Goal: Check status: Check status

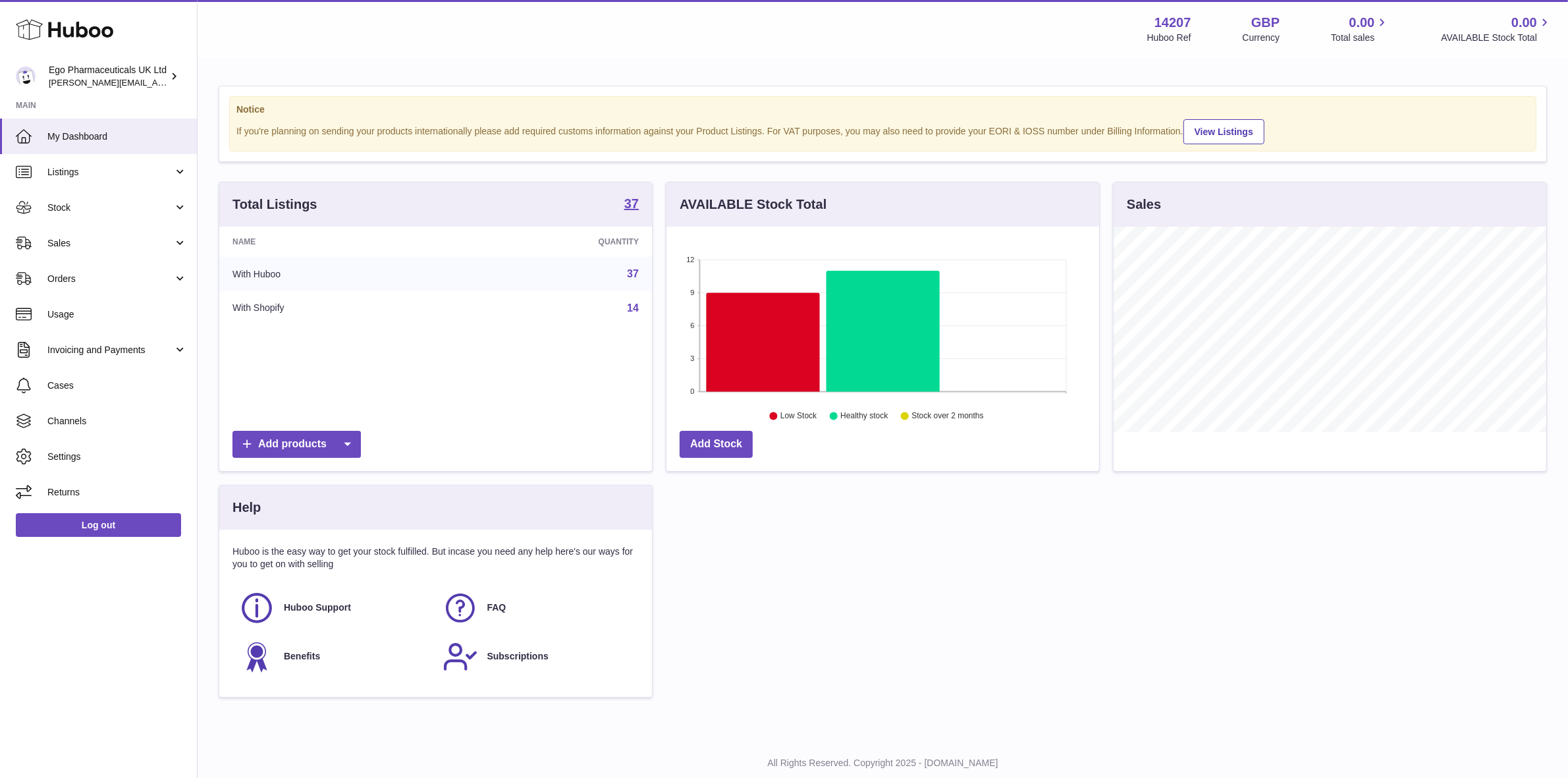
scroll to position [205, 433]
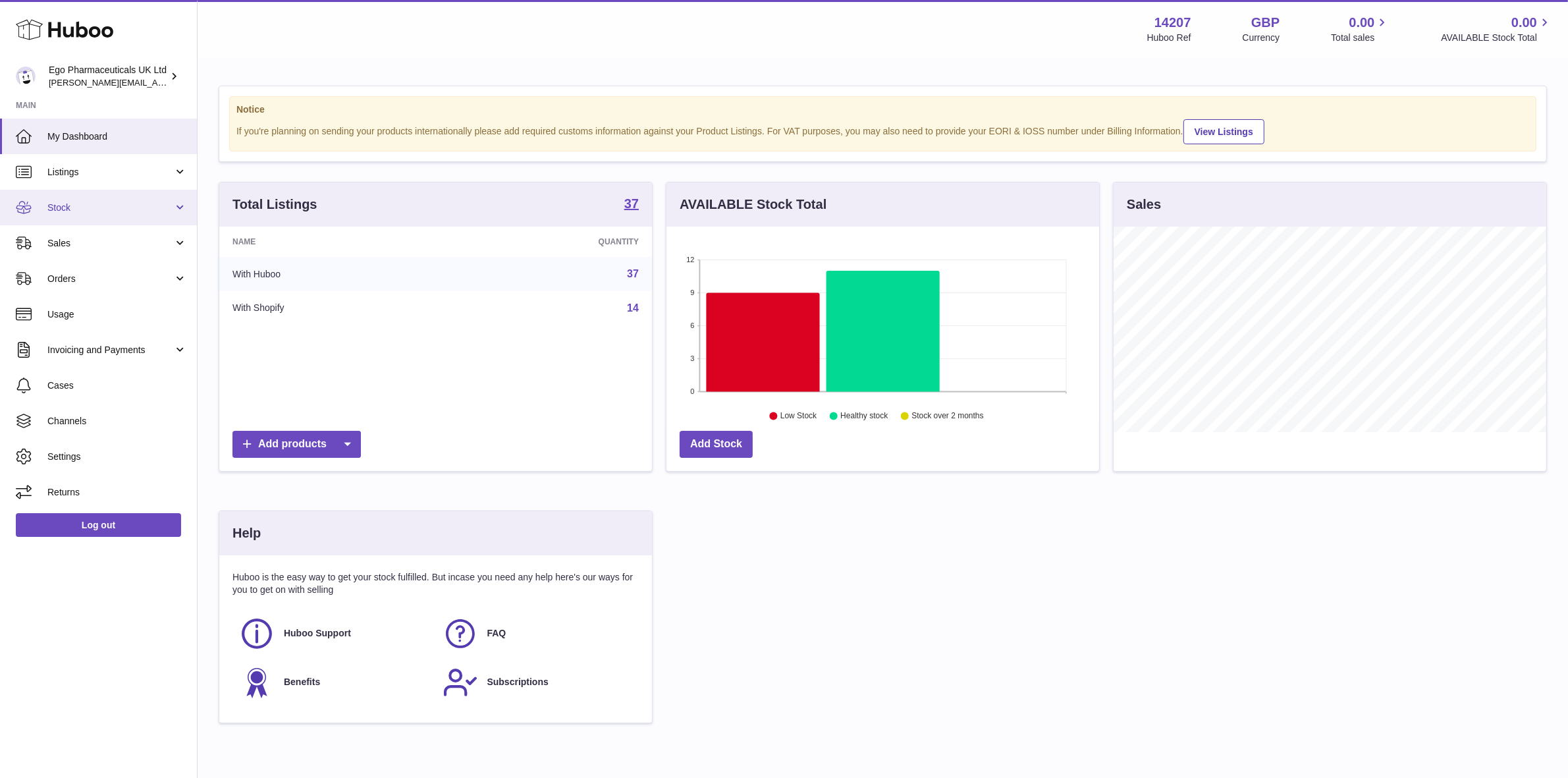
click at [60, 208] on span "Stock" at bounding box center [110, 208] width 126 height 13
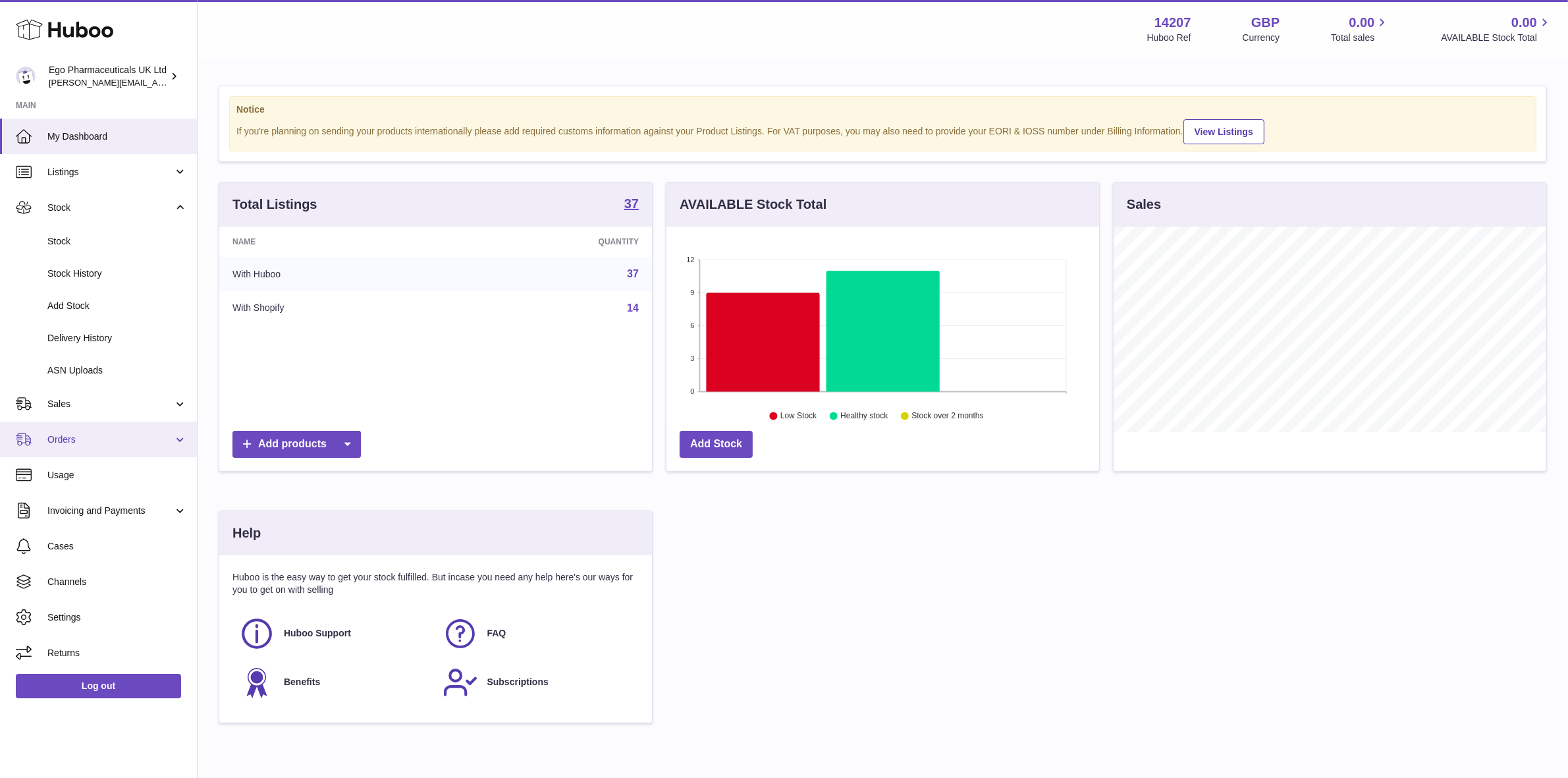
click at [76, 440] on span "Orders" at bounding box center [110, 440] width 126 height 13
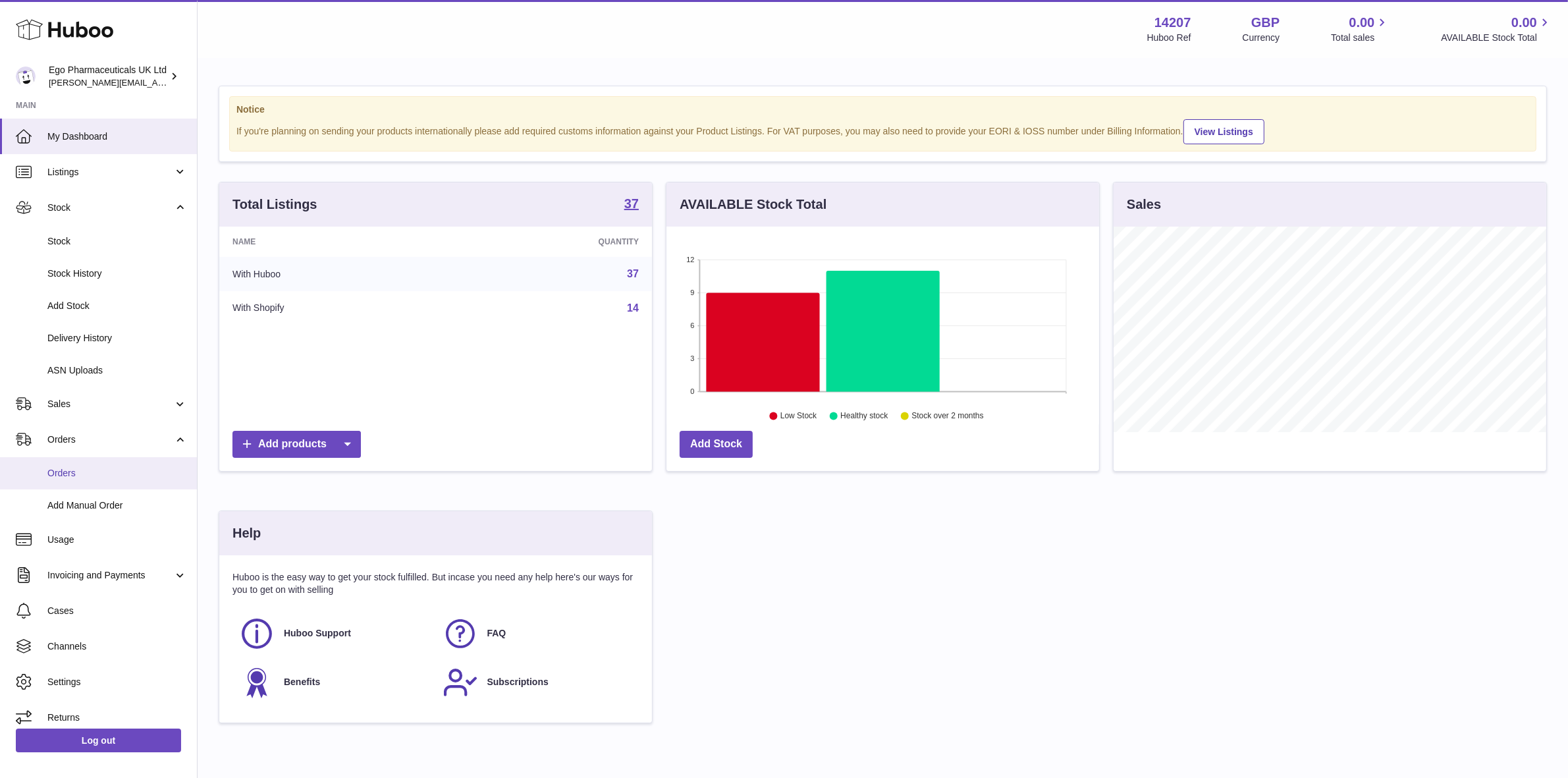
click at [66, 467] on span "Orders" at bounding box center [117, 473] width 140 height 13
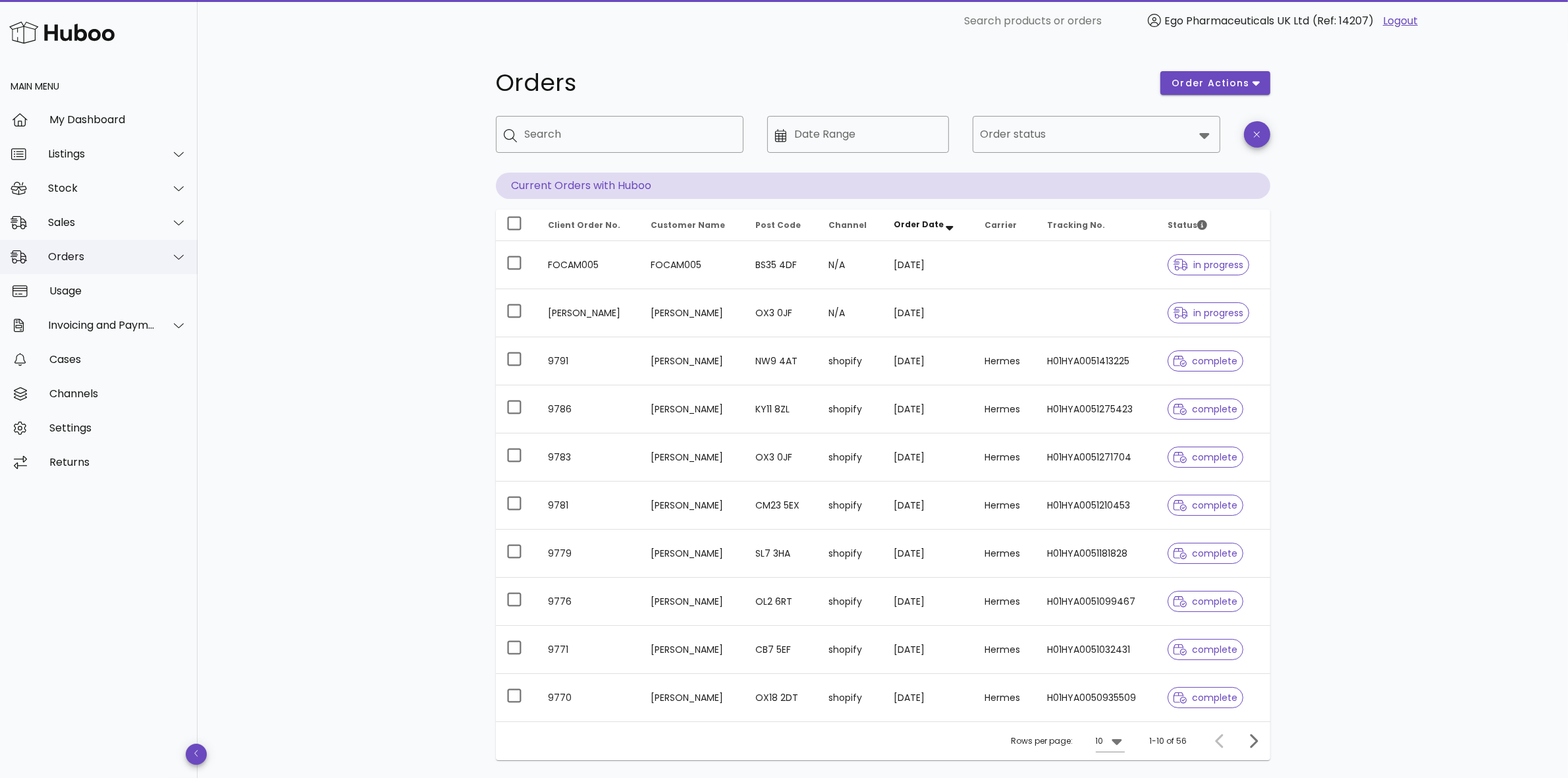
click at [39, 252] on div "Orders" at bounding box center [99, 257] width 198 height 35
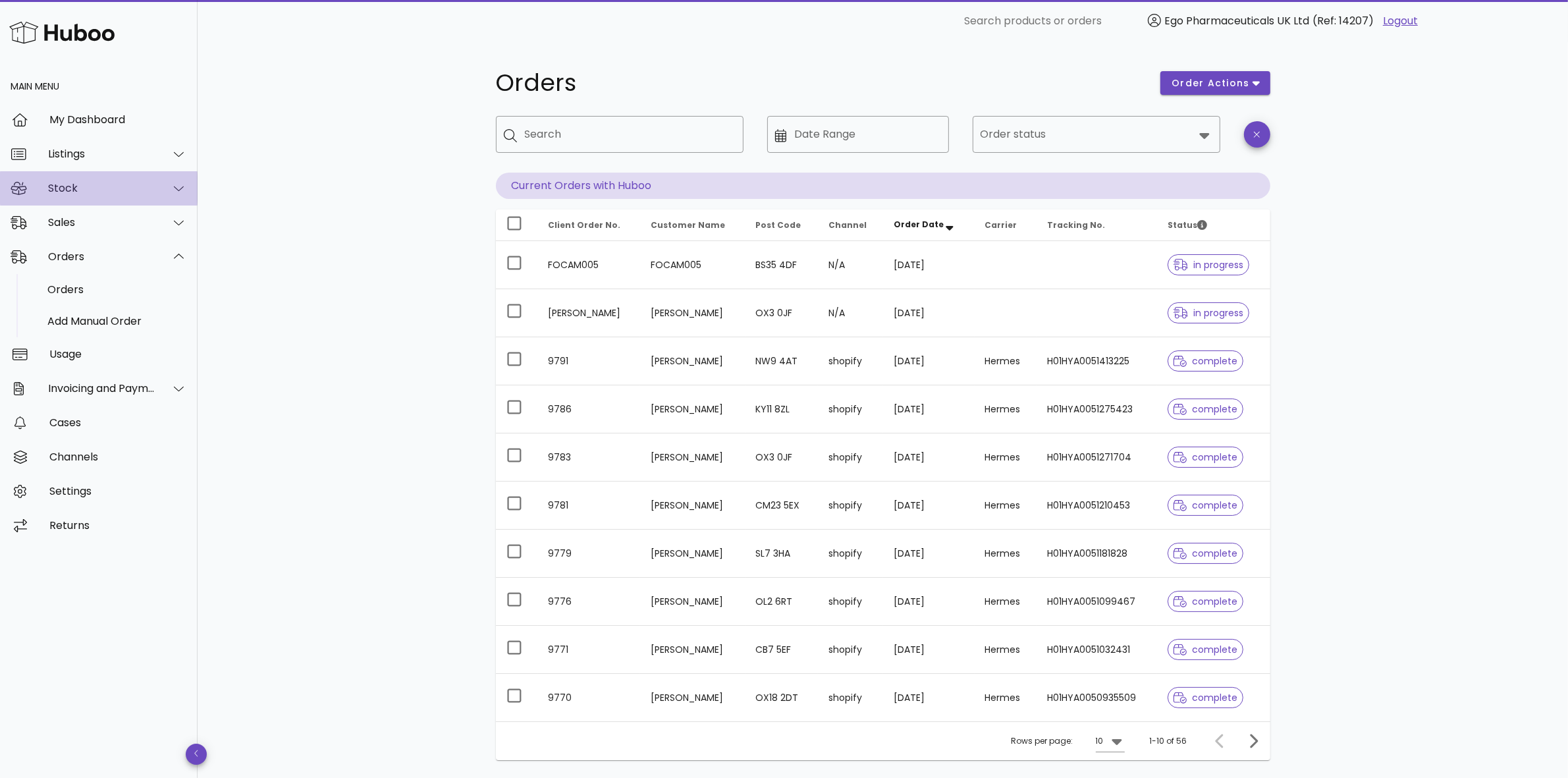
click at [68, 190] on div "Stock" at bounding box center [101, 188] width 107 height 13
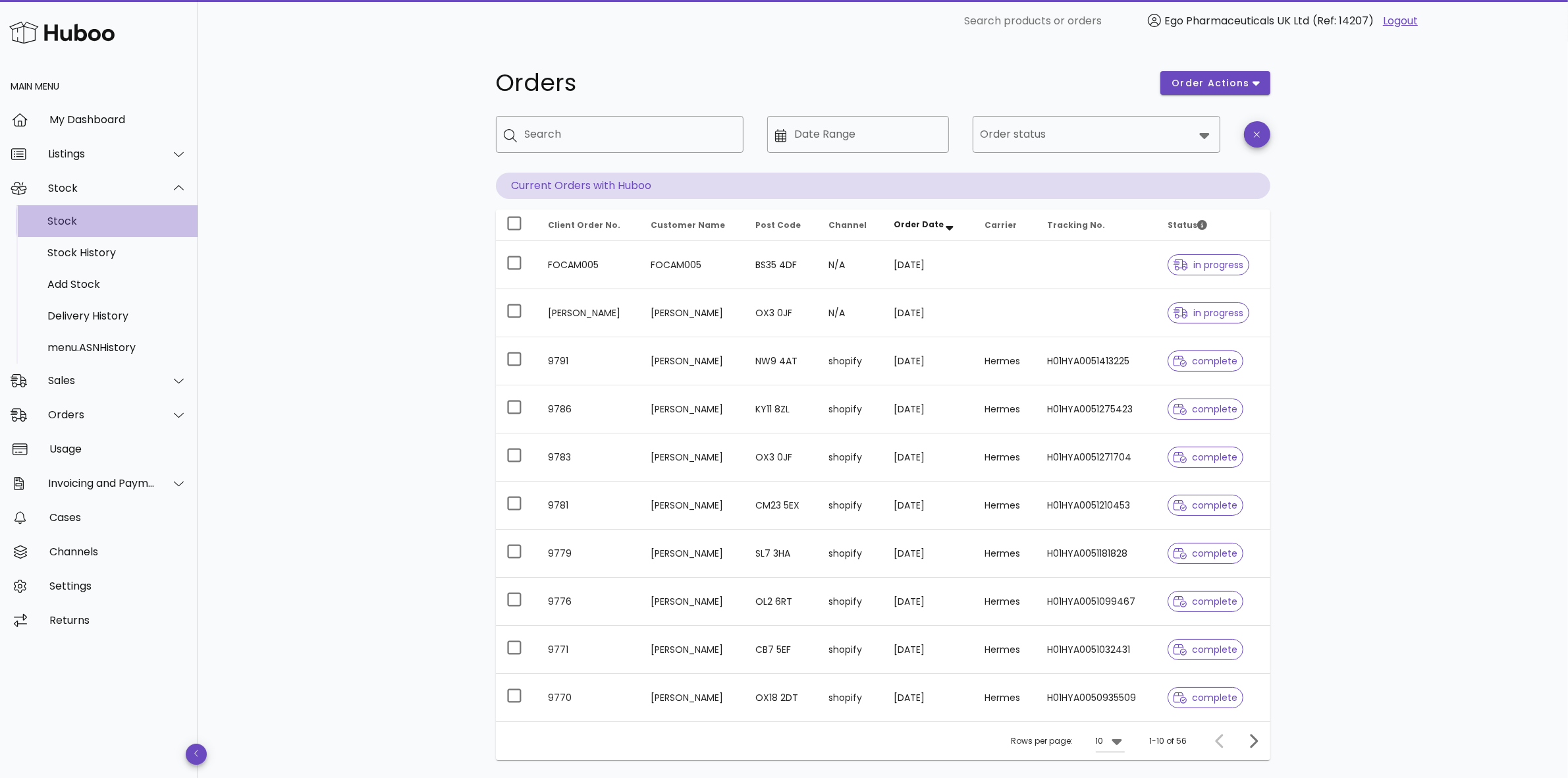
click at [68, 217] on div "Stock" at bounding box center [117, 221] width 140 height 13
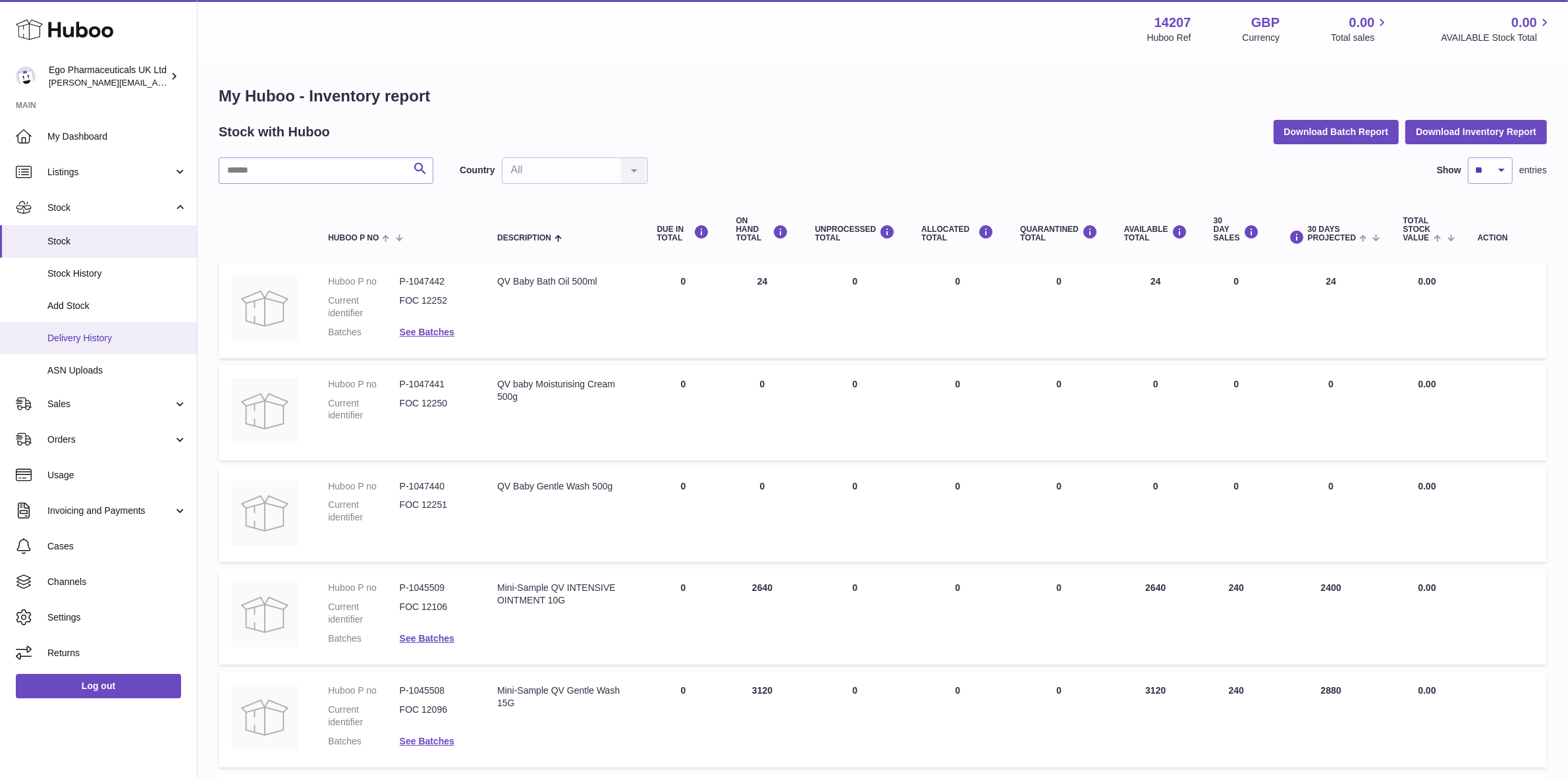
click at [53, 333] on span "Delivery History" at bounding box center [117, 339] width 140 height 13
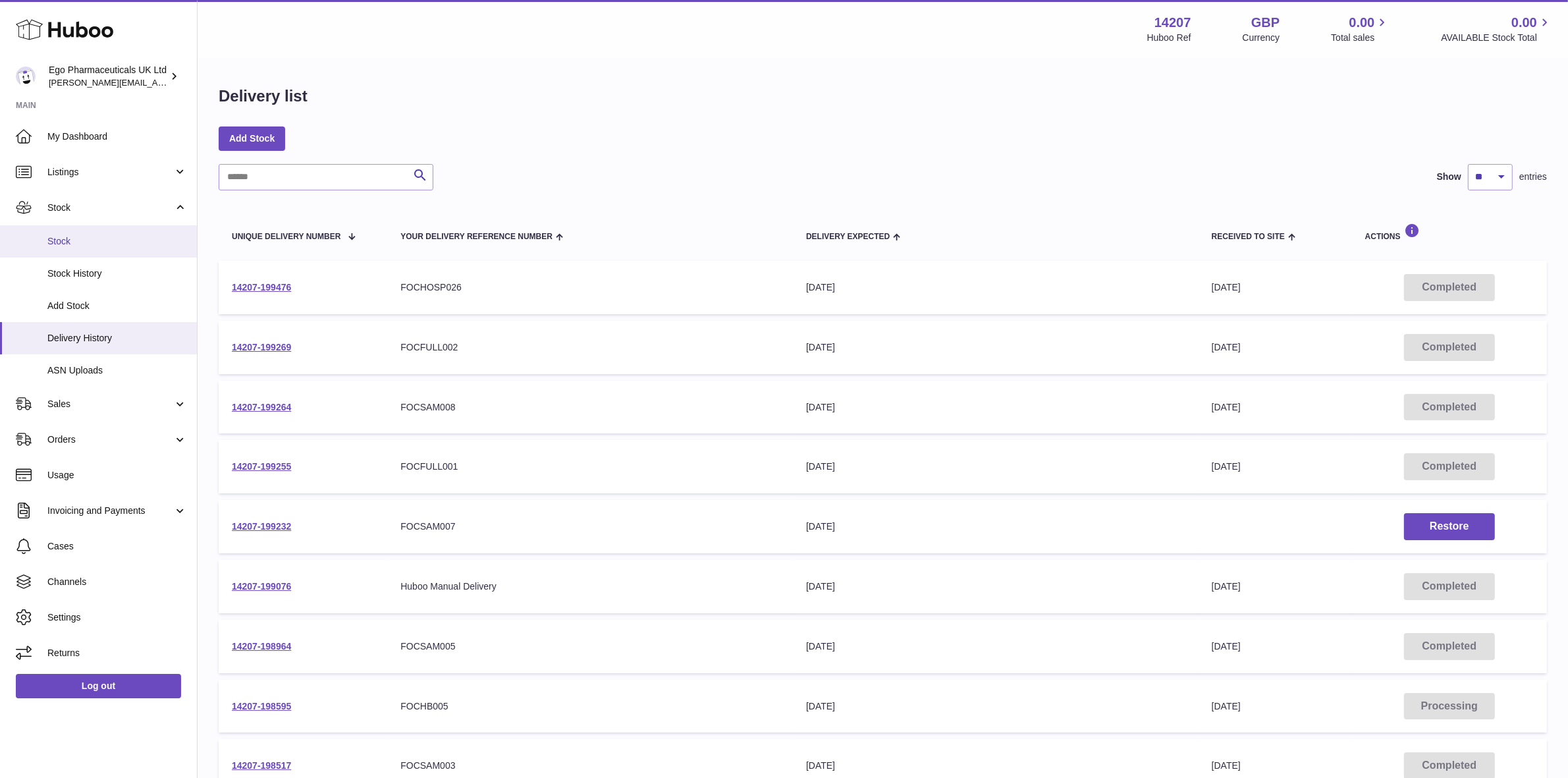
click at [56, 239] on span "Stock" at bounding box center [117, 241] width 140 height 13
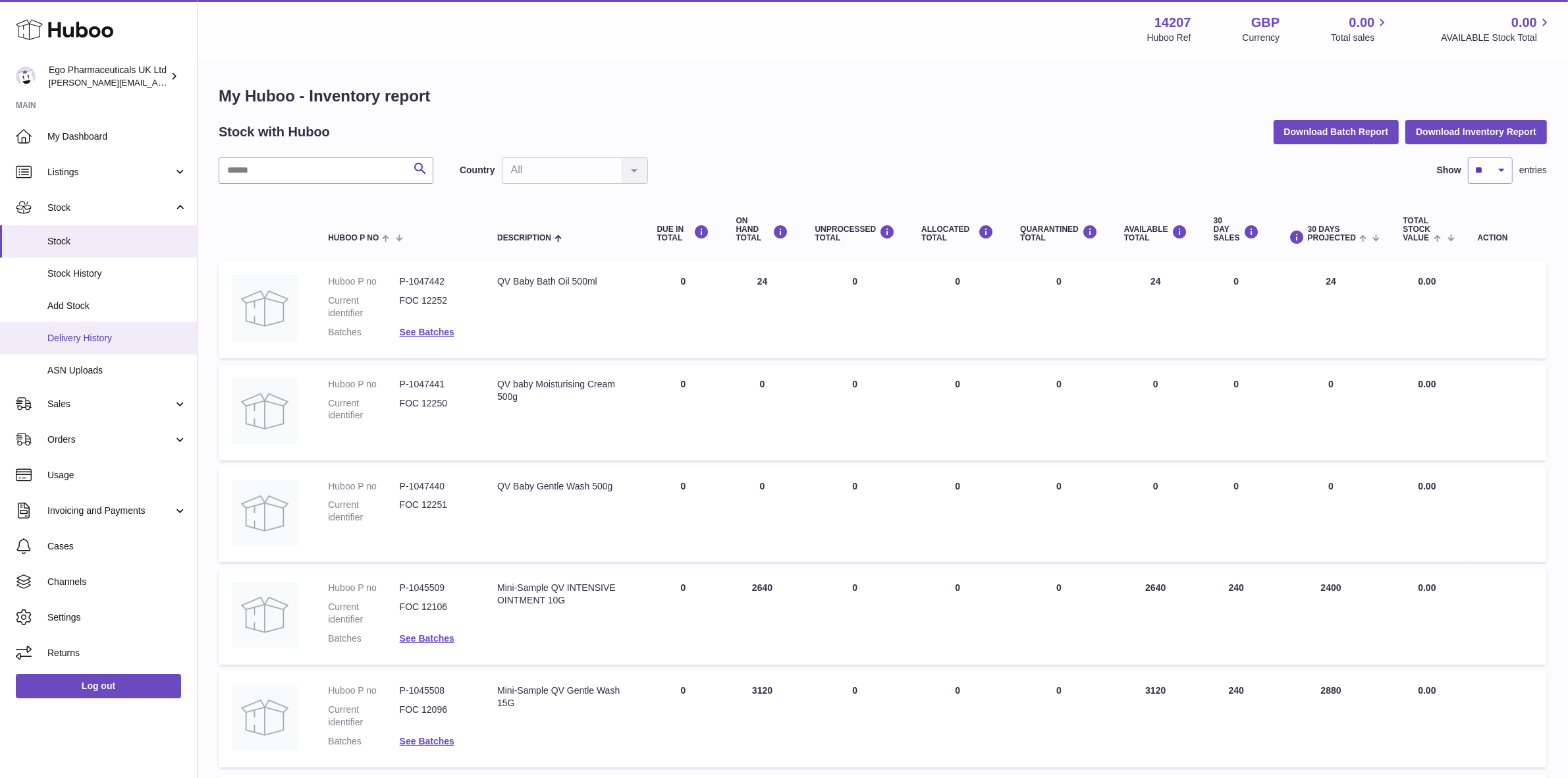
click at [57, 338] on span "Delivery History" at bounding box center [117, 339] width 140 height 13
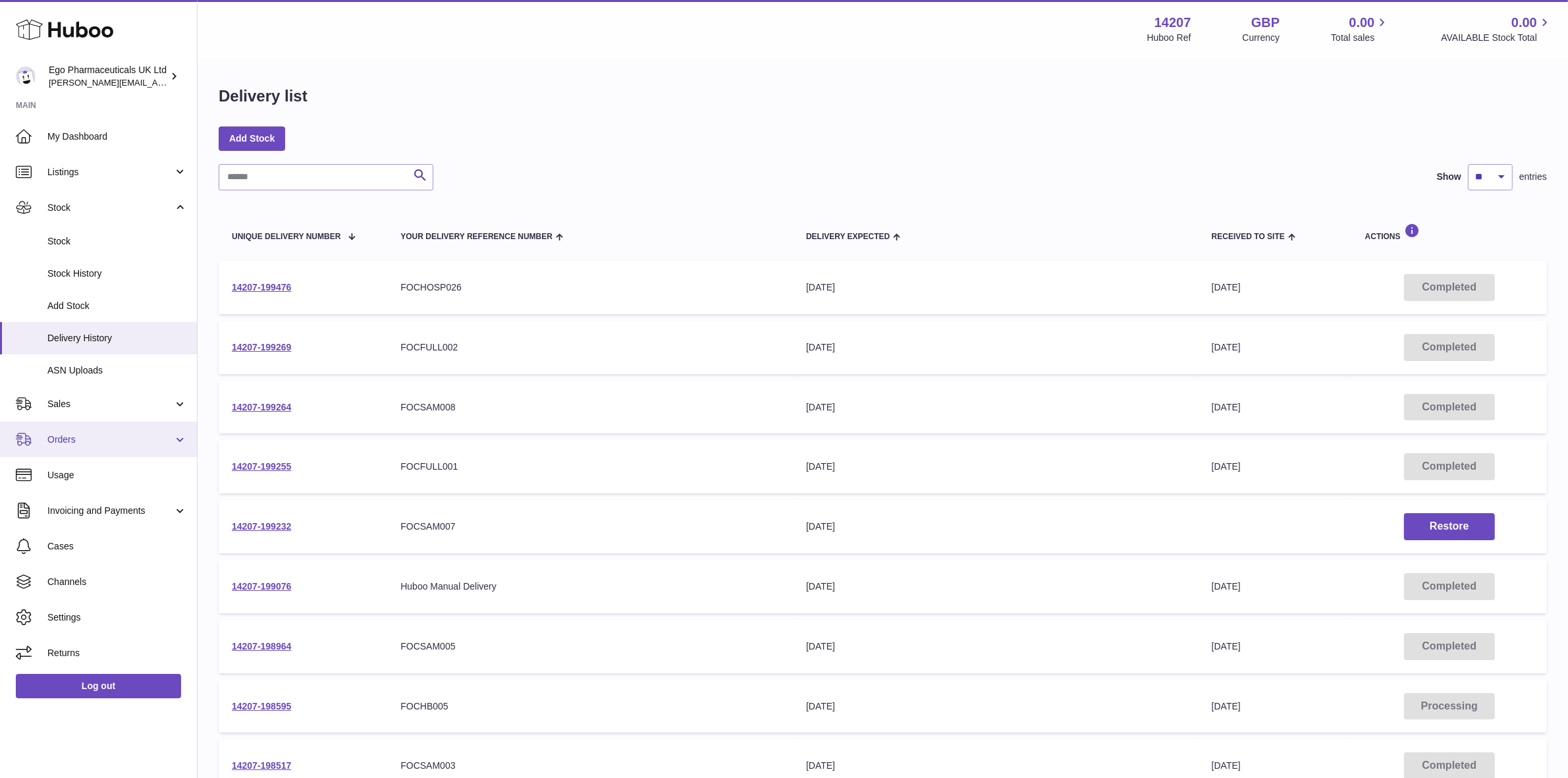
click at [49, 430] on link "Orders" at bounding box center [98, 439] width 197 height 35
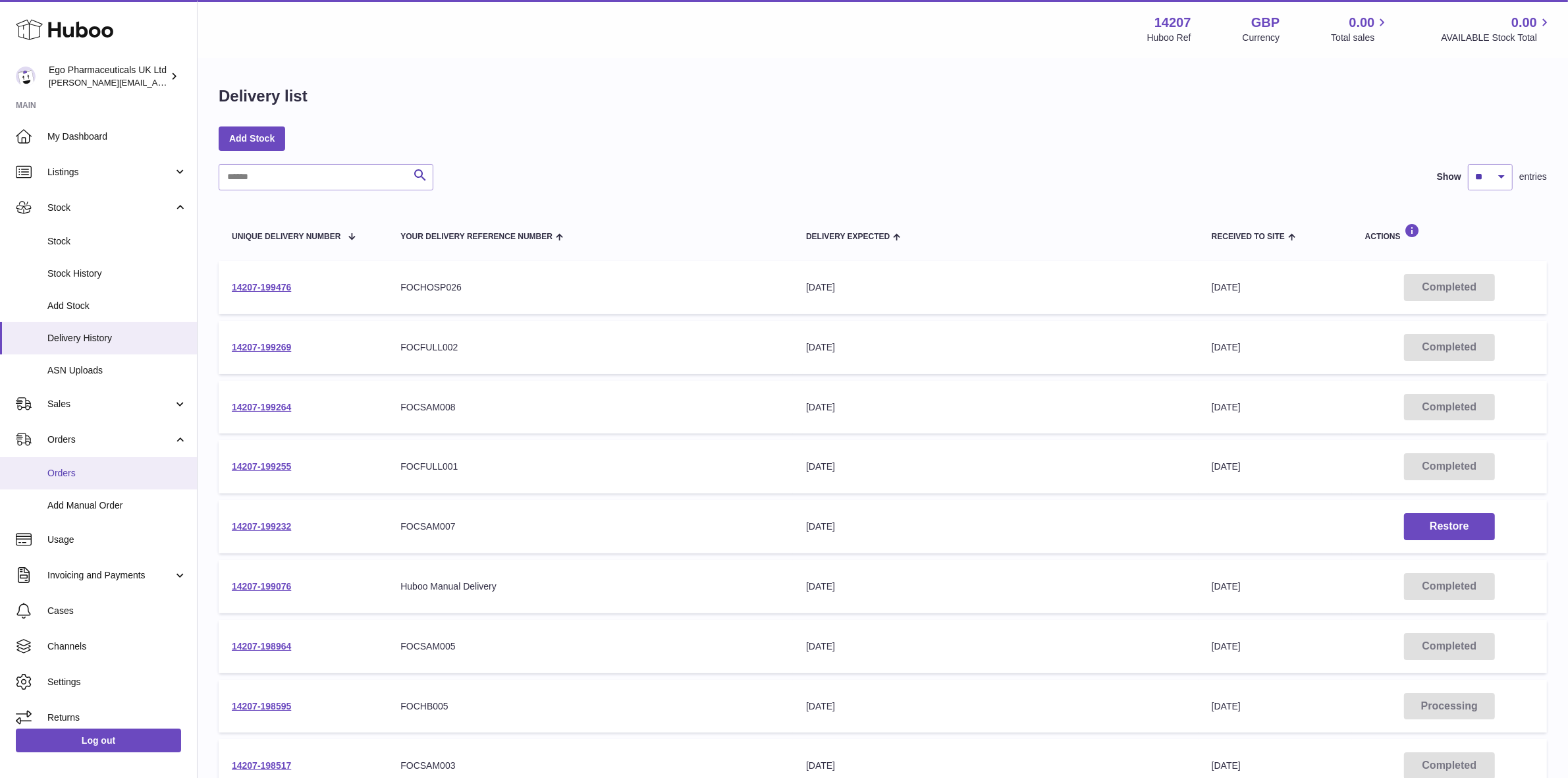
click at [53, 482] on link "Orders" at bounding box center [98, 473] width 197 height 32
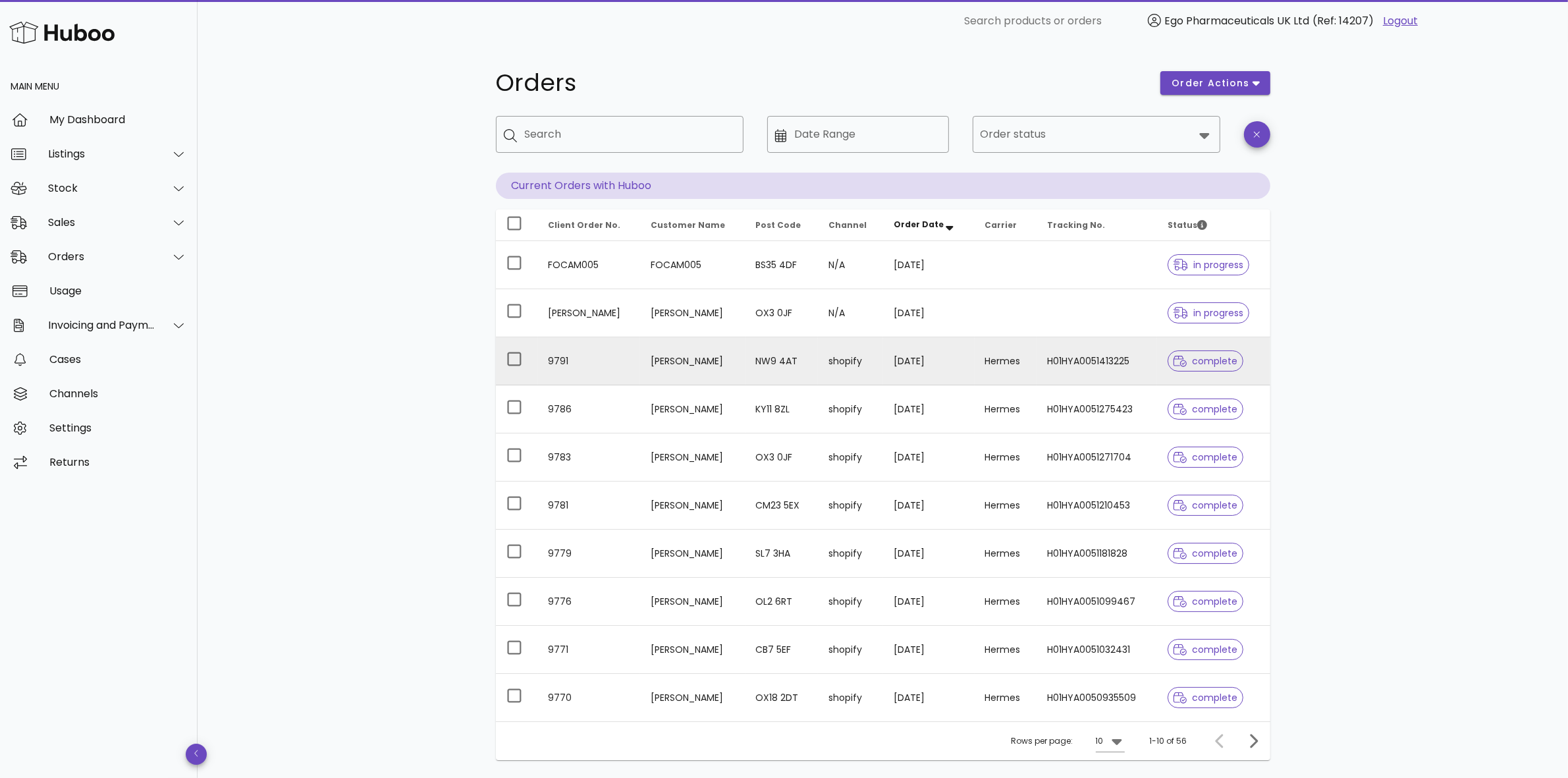
click at [560, 362] on td "9791" at bounding box center [590, 361] width 103 height 48
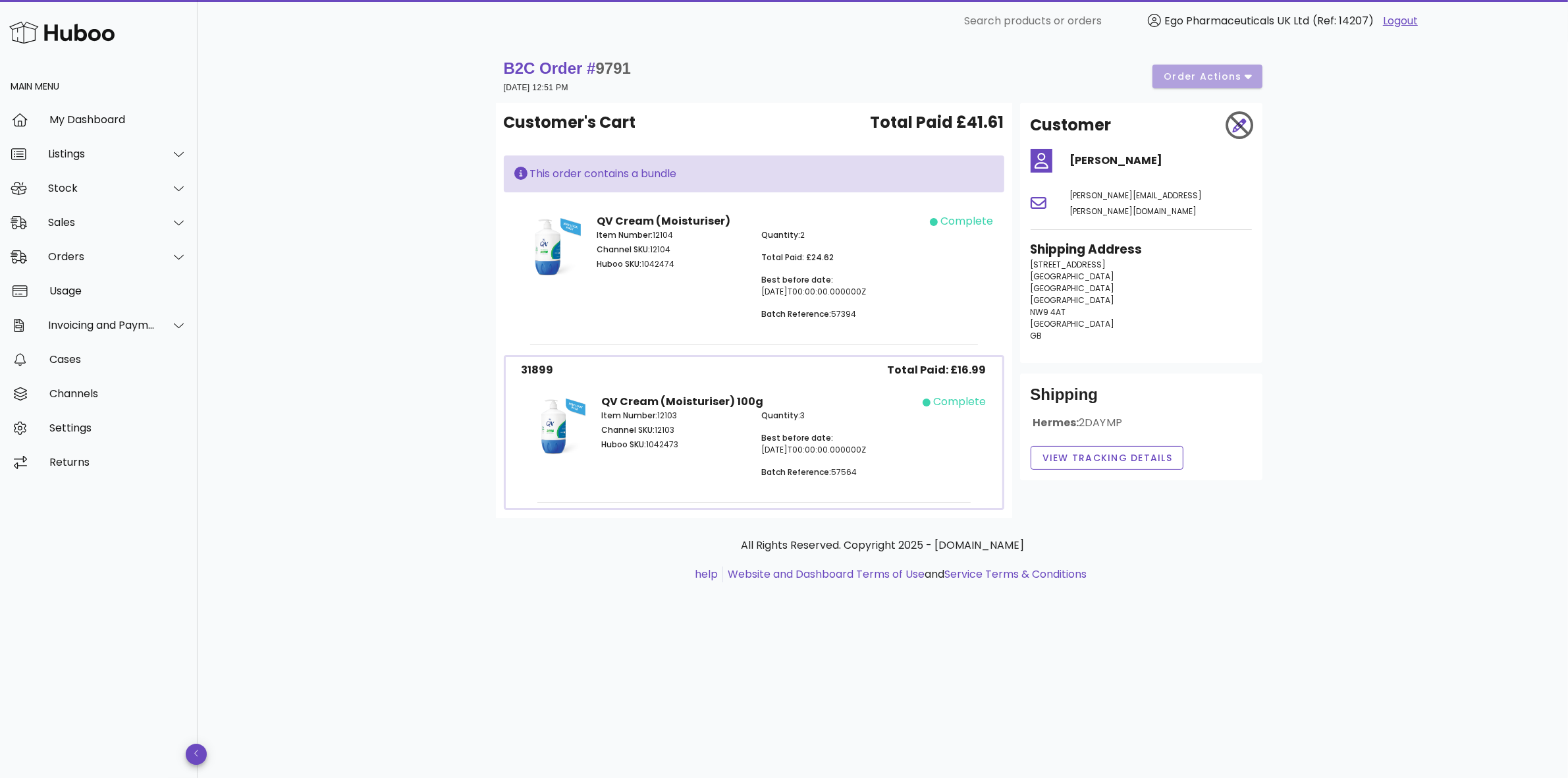
click at [630, 287] on div "Item Number: 12104 Channel SKU: 12104 Huboo SKU: 1042474" at bounding box center [671, 280] width 165 height 117
click at [1166, 450] on button "View Tracking details" at bounding box center [1107, 457] width 154 height 23
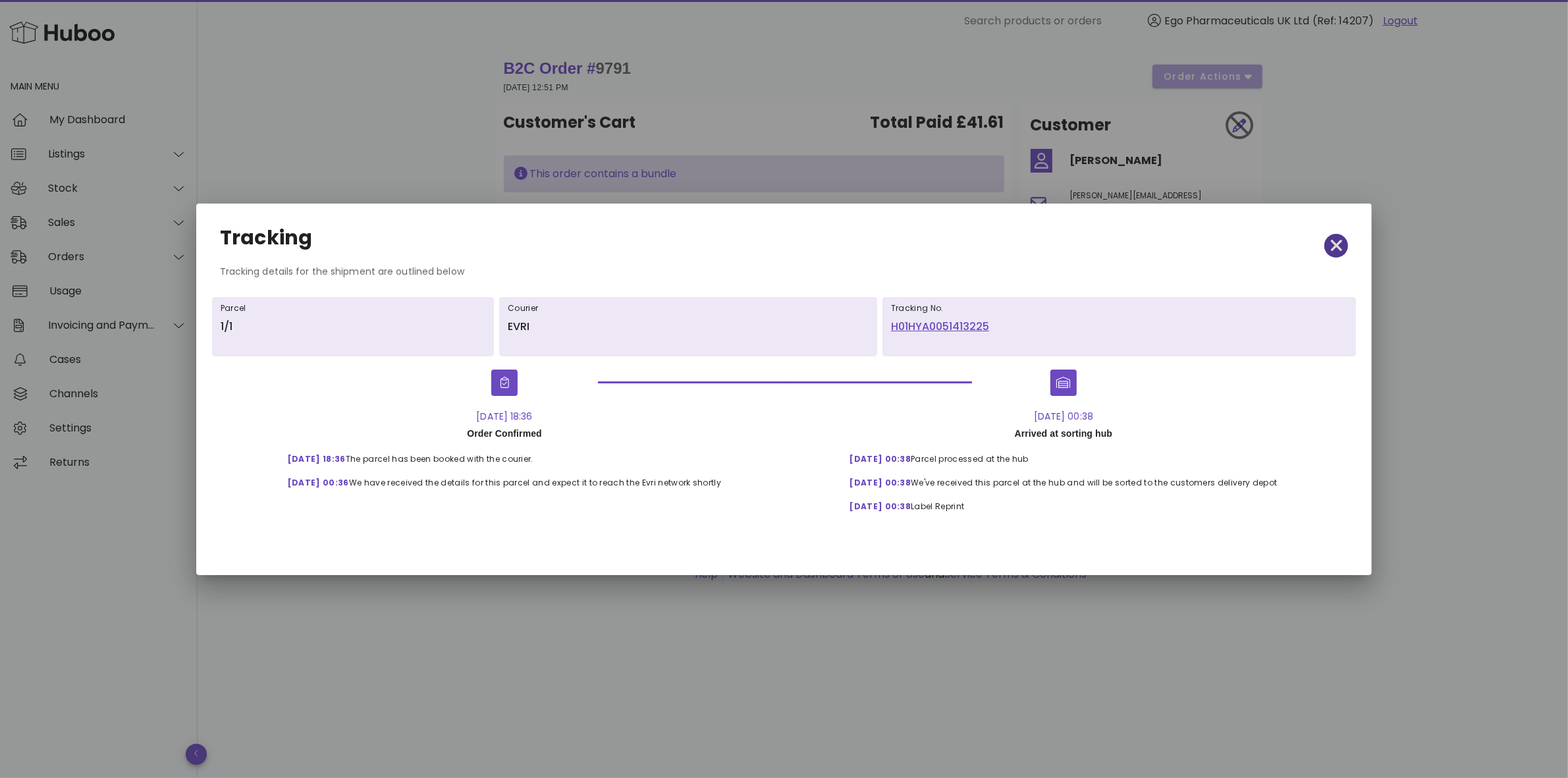
click at [1334, 247] on icon "button" at bounding box center [1336, 245] width 12 height 12
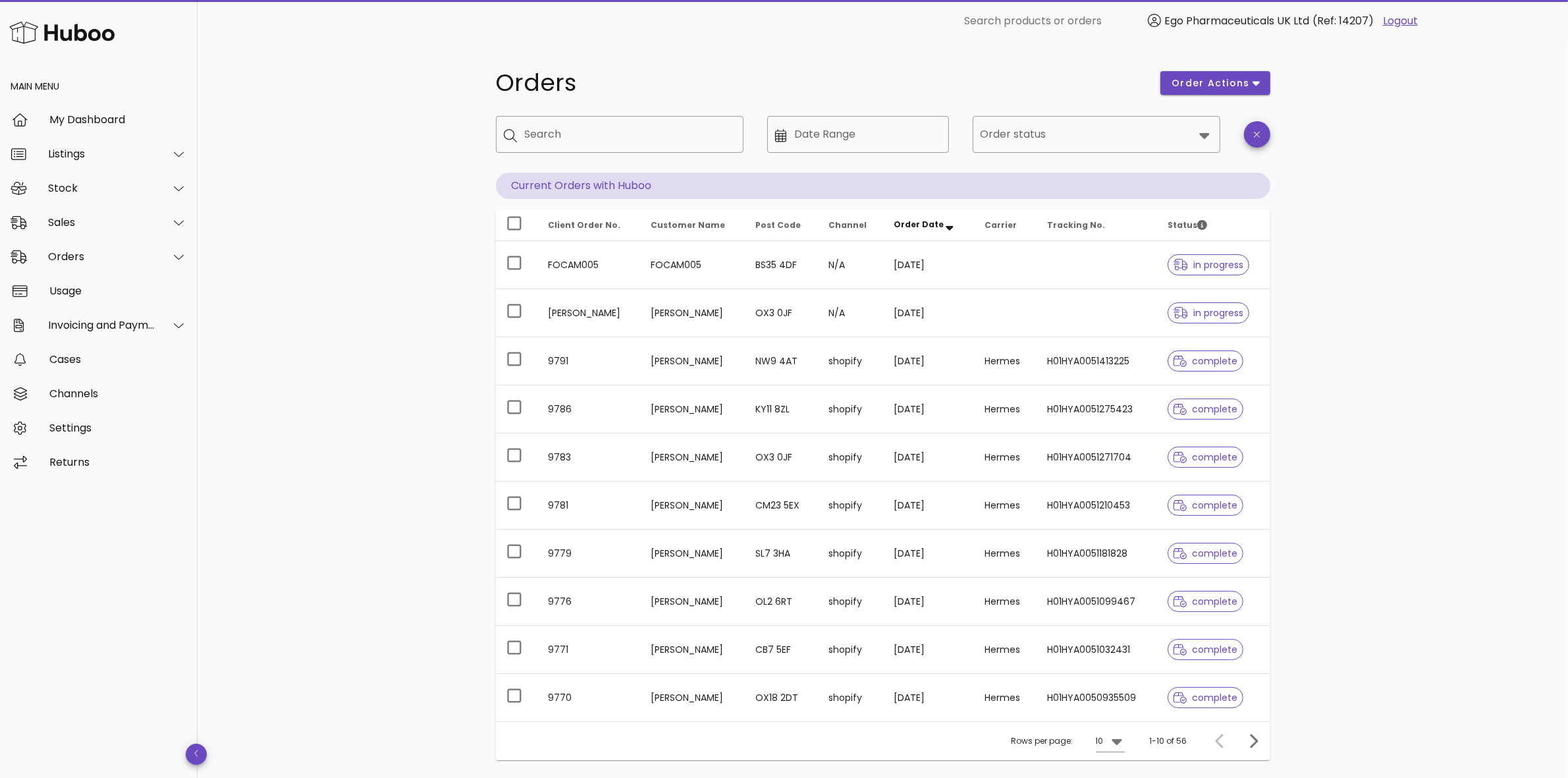
click at [1406, 21] on link "Logout" at bounding box center [1400, 21] width 35 height 16
